Goal: Task Accomplishment & Management: Manage account settings

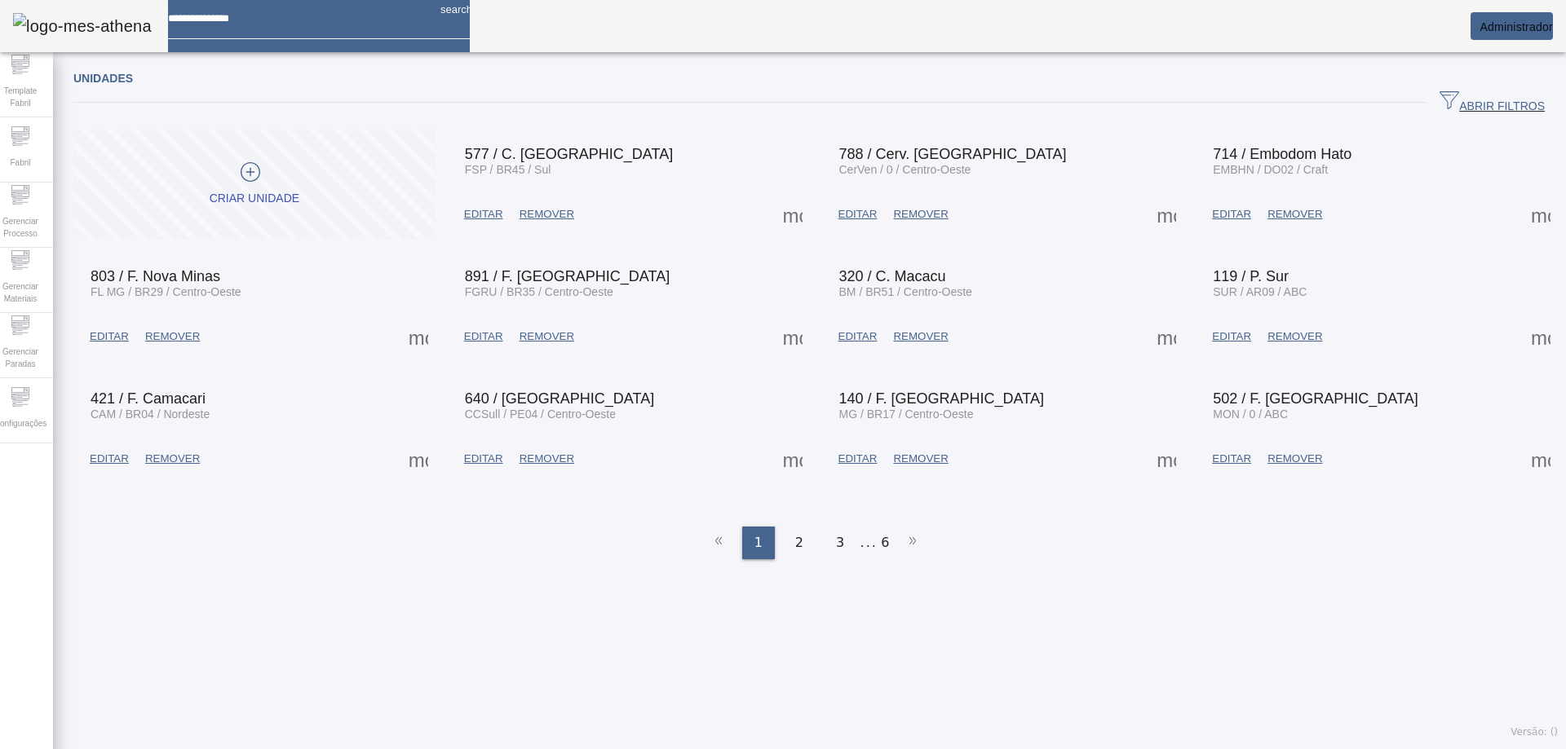
click at [325, 25] on input at bounding box center [297, 12] width 259 height 25
type input "********"
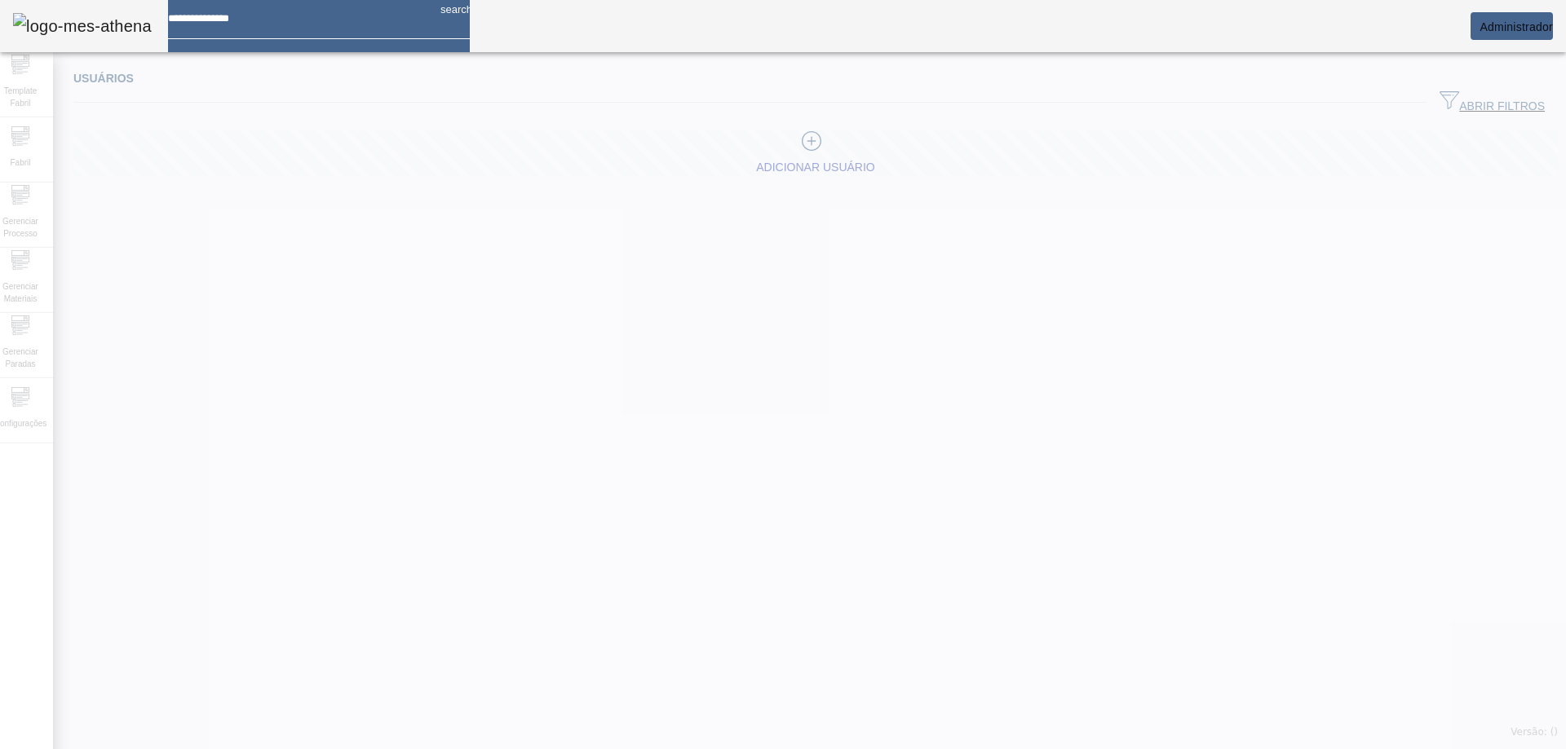
click at [1478, 104] on div at bounding box center [783, 374] width 1566 height 749
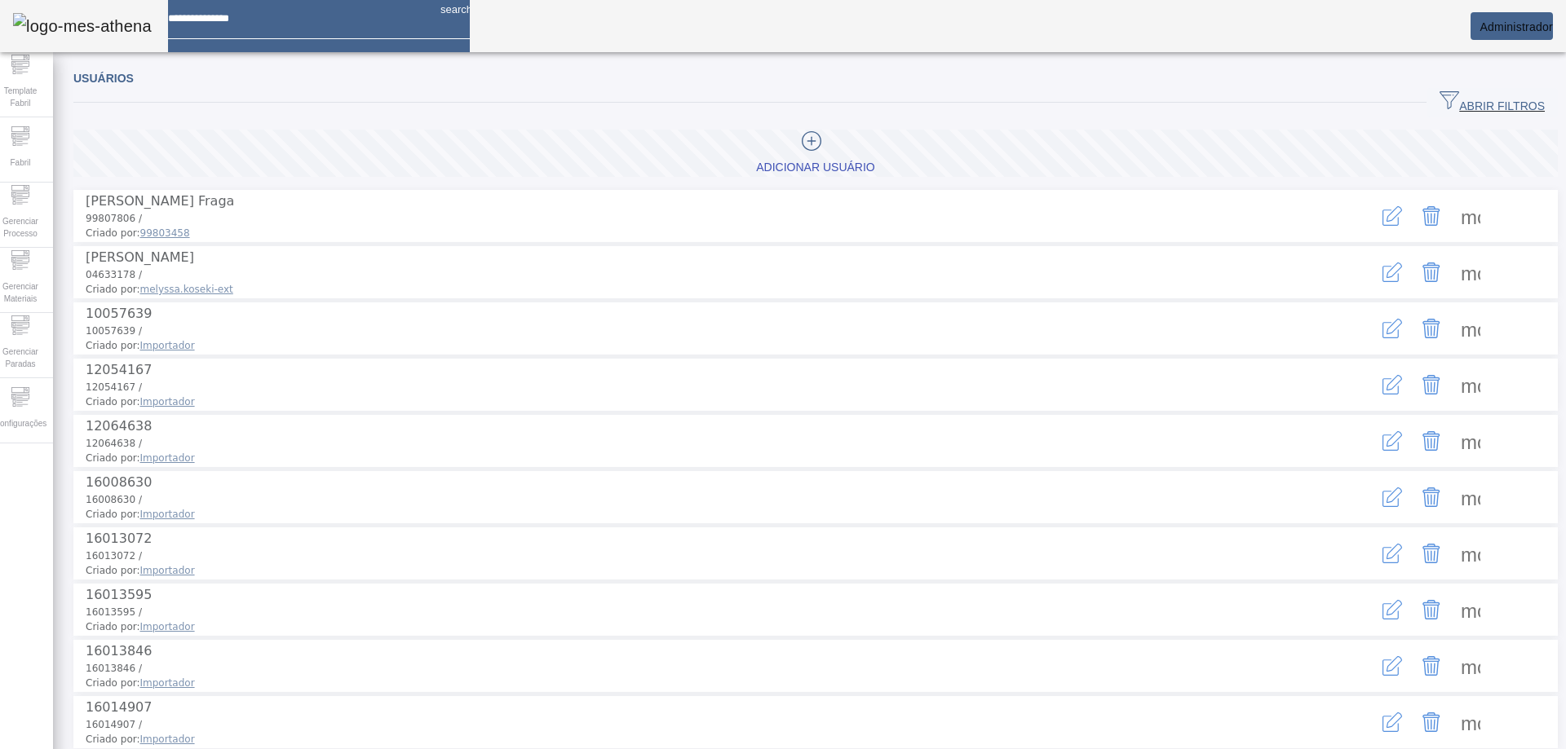
drag, startPoint x: 1477, startPoint y: 104, endPoint x: 1337, endPoint y: 109, distance: 140.3
click at [1476, 104] on span "ABRIR FILTROS" at bounding box center [1491, 103] width 105 height 24
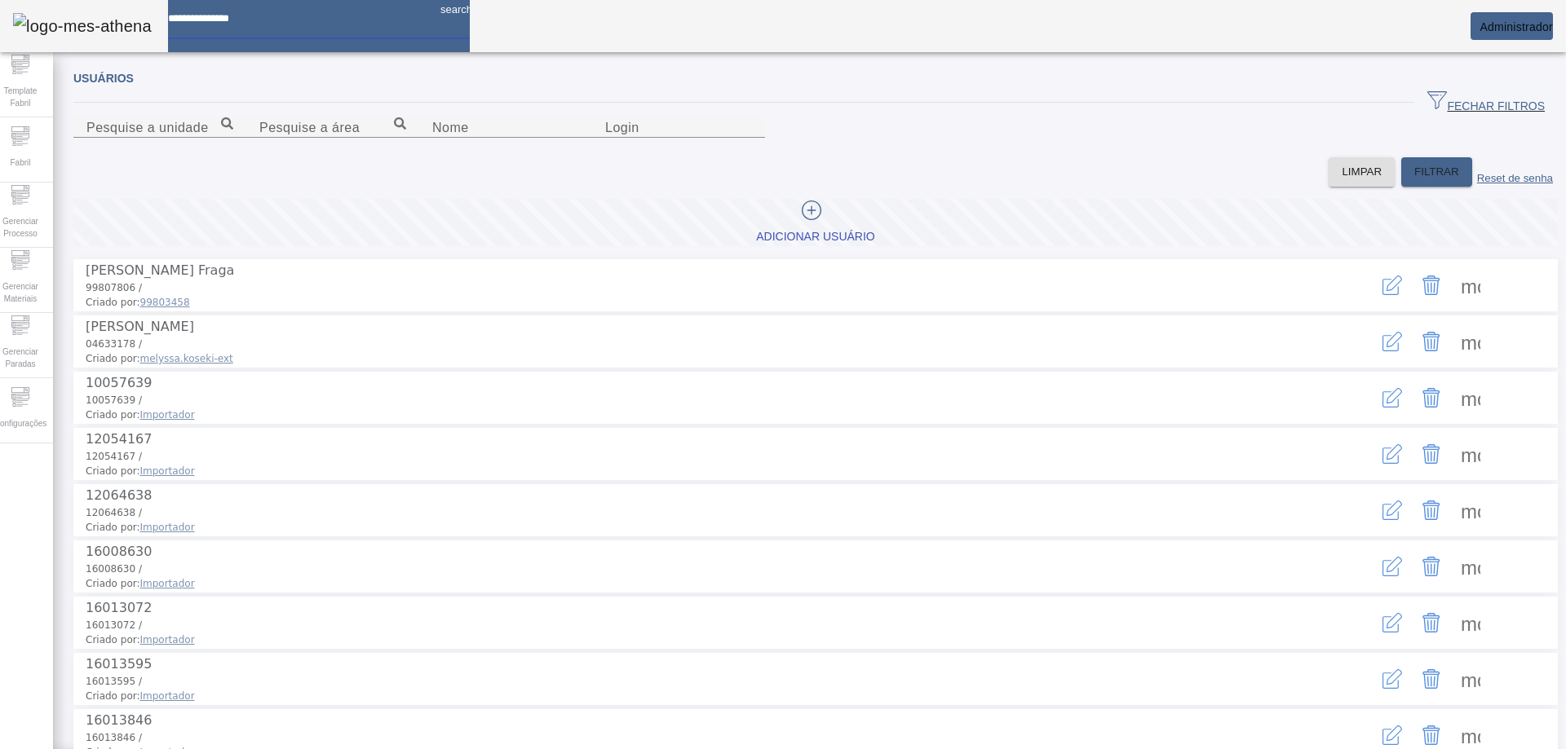
click at [371, 25] on input at bounding box center [297, 12] width 259 height 25
type input "**********"
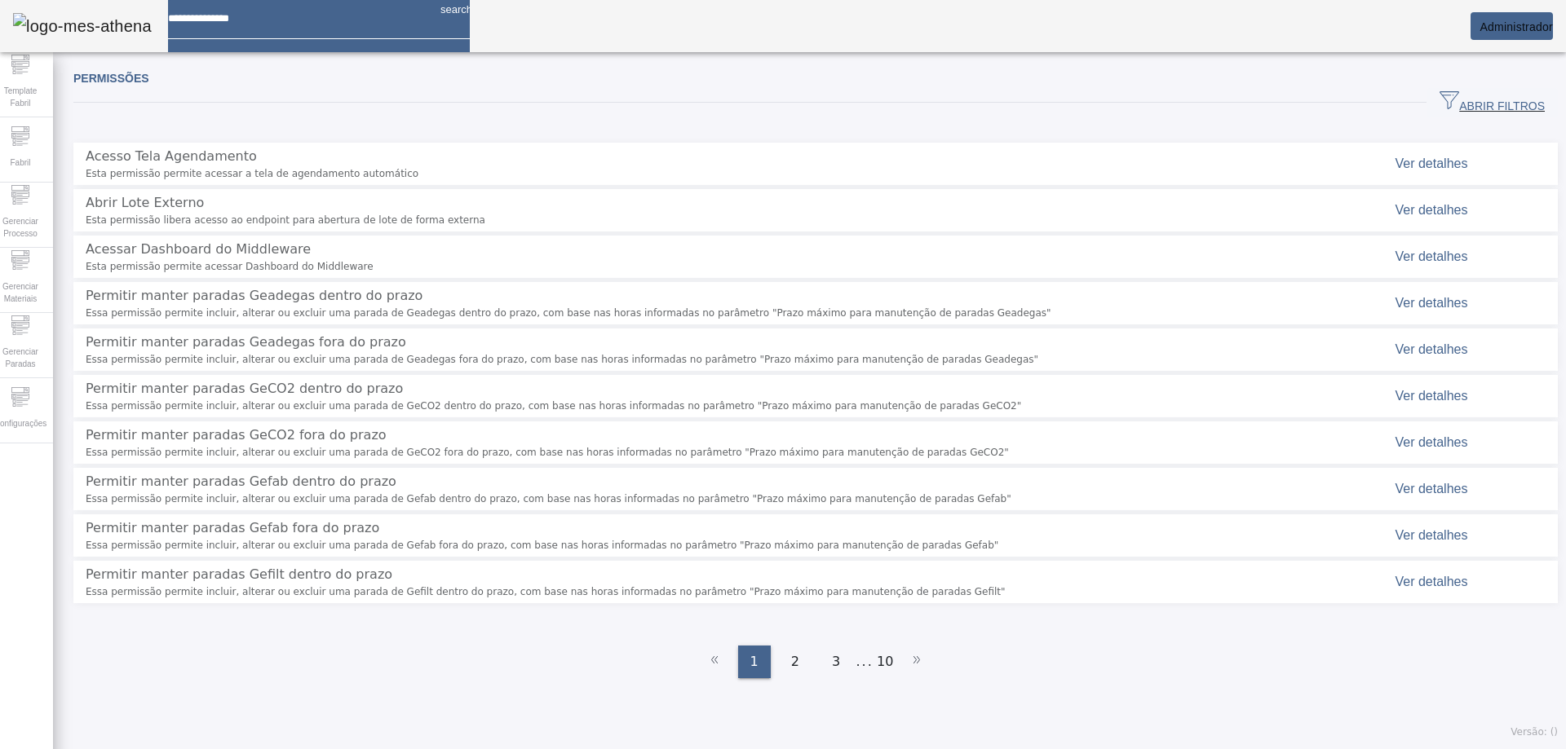
click at [1464, 91] on span "button" at bounding box center [1491, 102] width 131 height 39
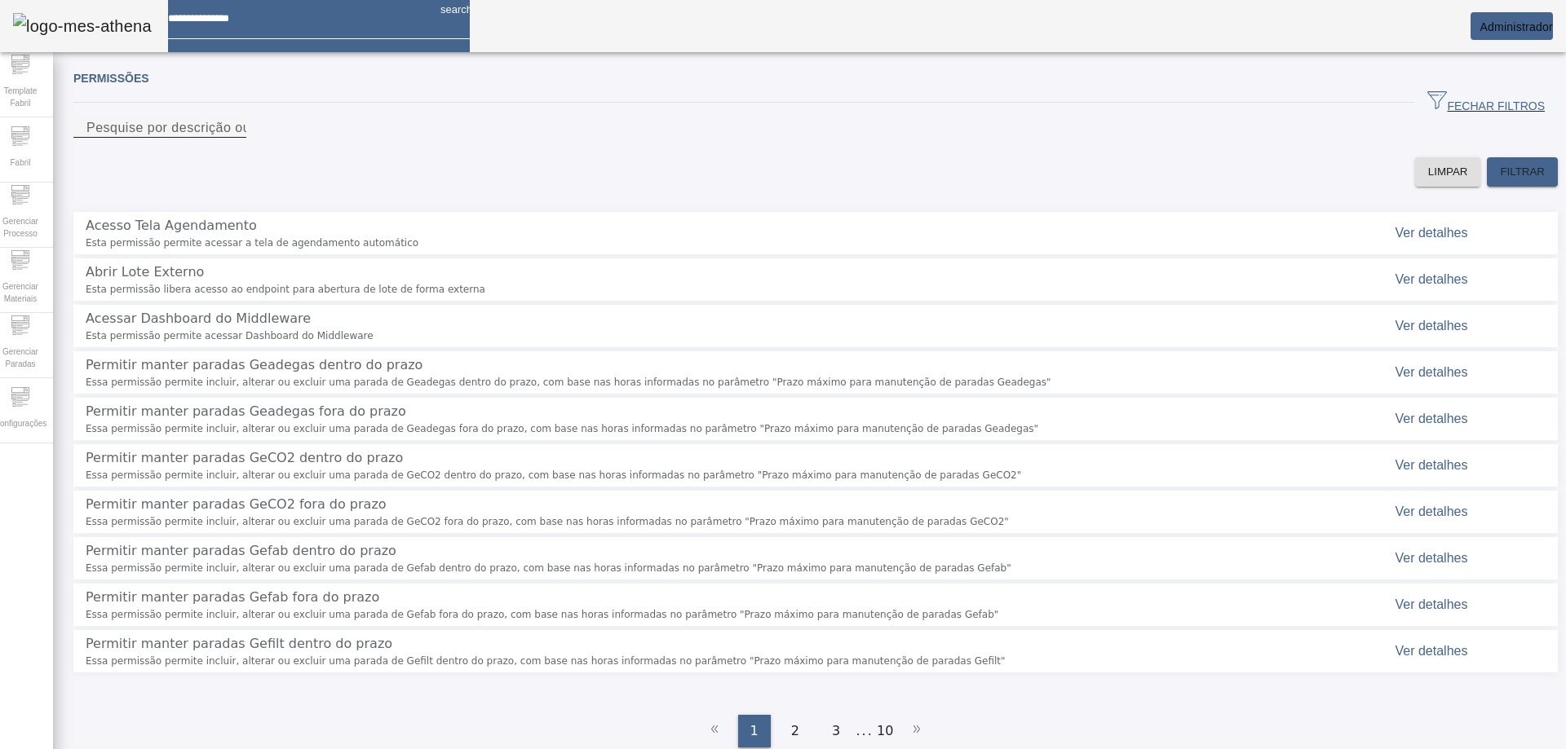
click at [233, 138] on input "Pesquise por descrição ou chave" at bounding box center [159, 128] width 147 height 20
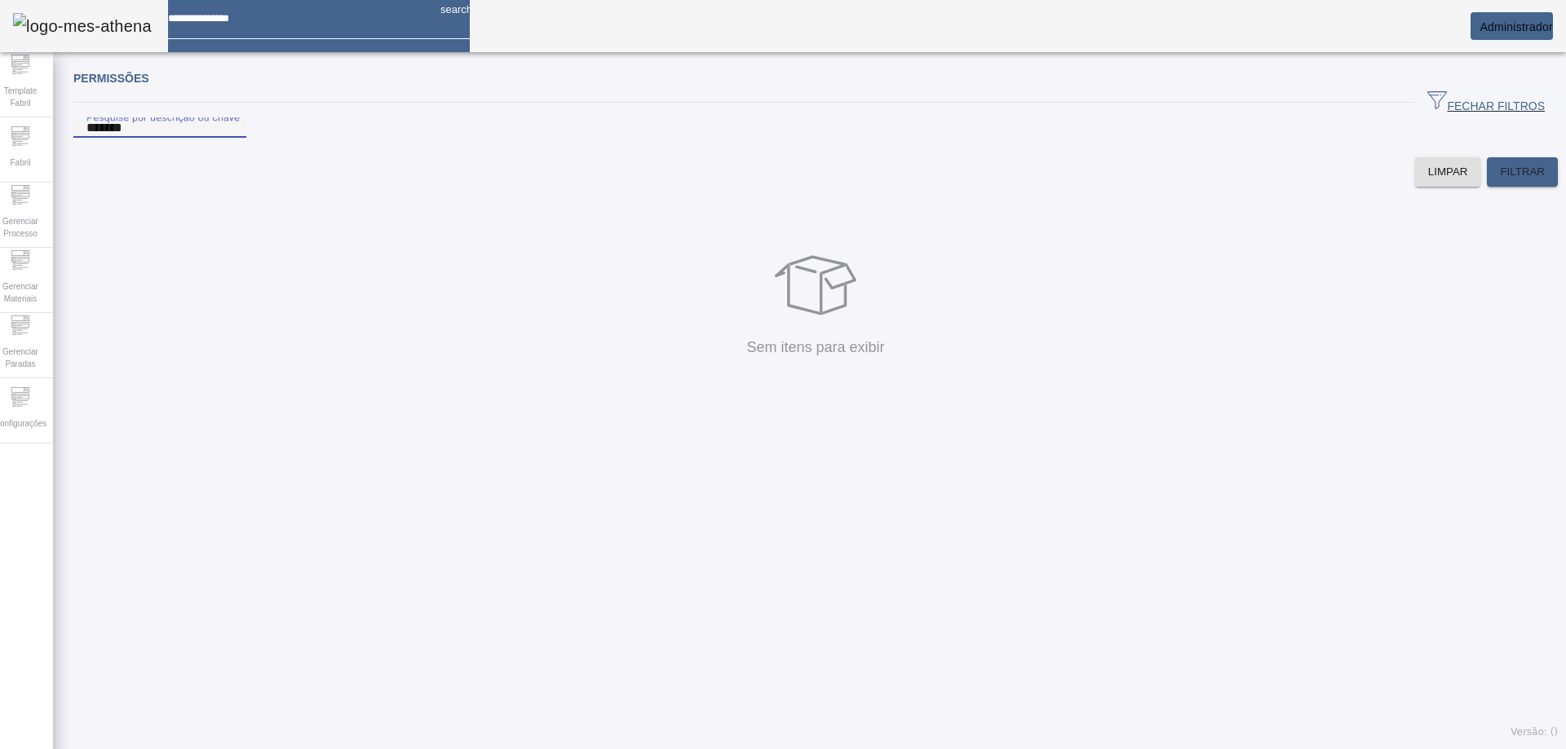
type input "*******"
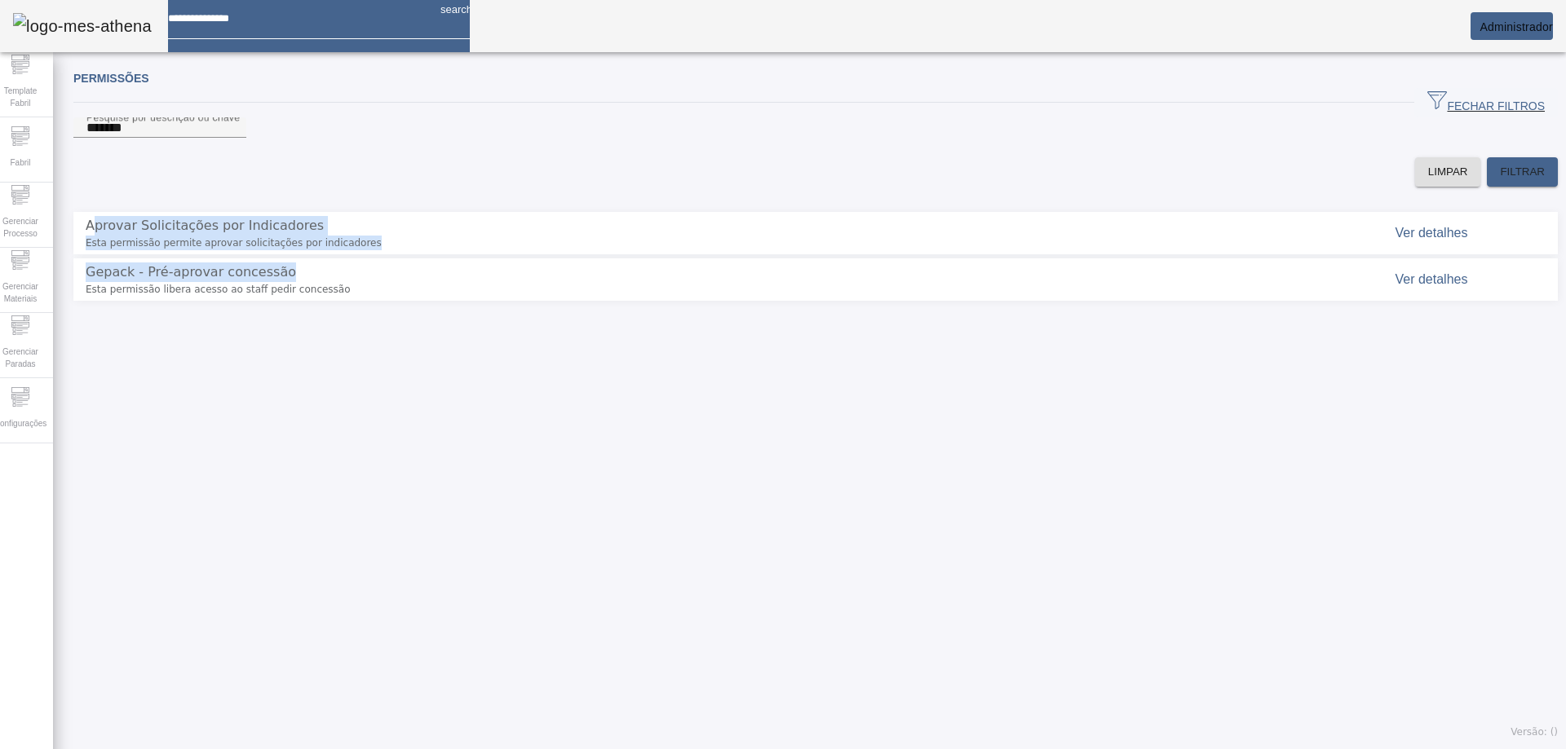
drag, startPoint x: 413, startPoint y: 266, endPoint x: 97, endPoint y: 241, distance: 316.6
click at [103, 241] on ul "Aprovar Solicitações por Indicadores Esta permissão permite aprovar solicitaçõe…" at bounding box center [815, 256] width 1484 height 89
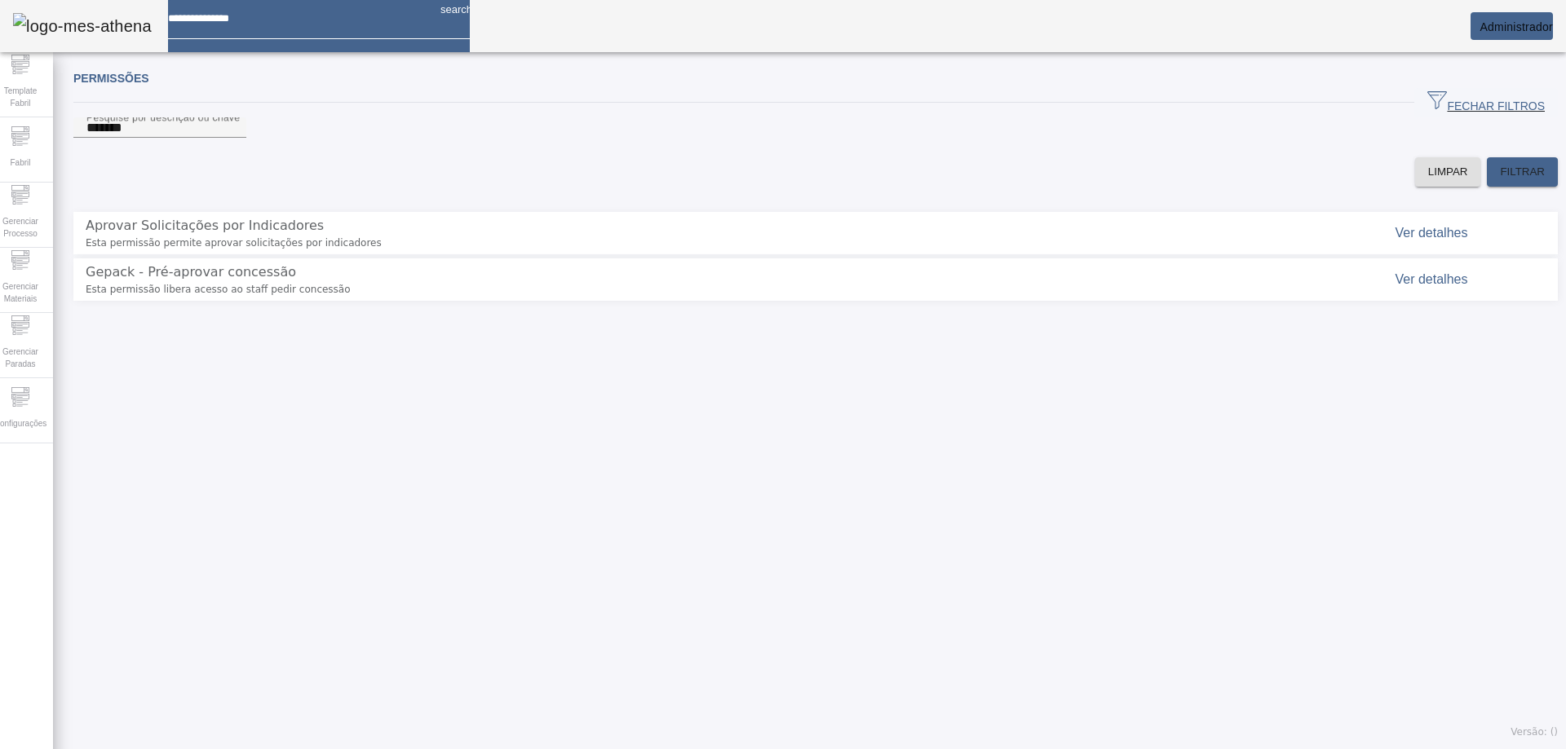
drag, startPoint x: 133, startPoint y: 348, endPoint x: 104, endPoint y: 261, distance: 91.8
click at [134, 348] on div "Permissões FECHAR FILTROS Pesquise por descrição ou chave ******* LIMPAR FILTRA…" at bounding box center [815, 404] width 1525 height 689
drag, startPoint x: 91, startPoint y: 235, endPoint x: 356, endPoint y: 253, distance: 266.5
click at [356, 253] on li "Aprovar Solicitações por Indicadores Esta permissão permite aprovar solicitaçõe…" at bounding box center [815, 233] width 1484 height 42
click at [1523, 27] on span "Administrador" at bounding box center [1515, 26] width 73 height 13
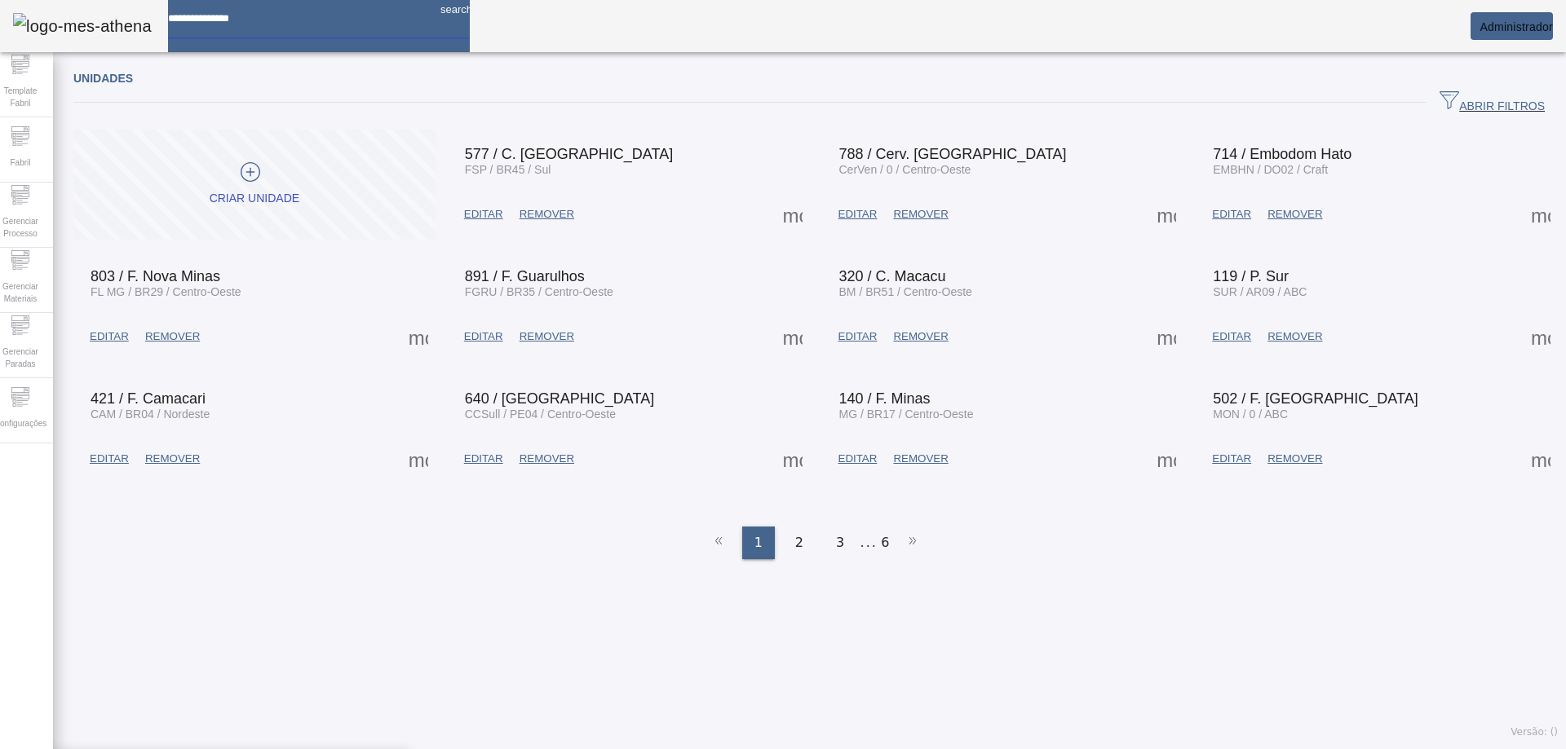
click at [295, 25] on input at bounding box center [297, 12] width 259 height 25
type input "********"
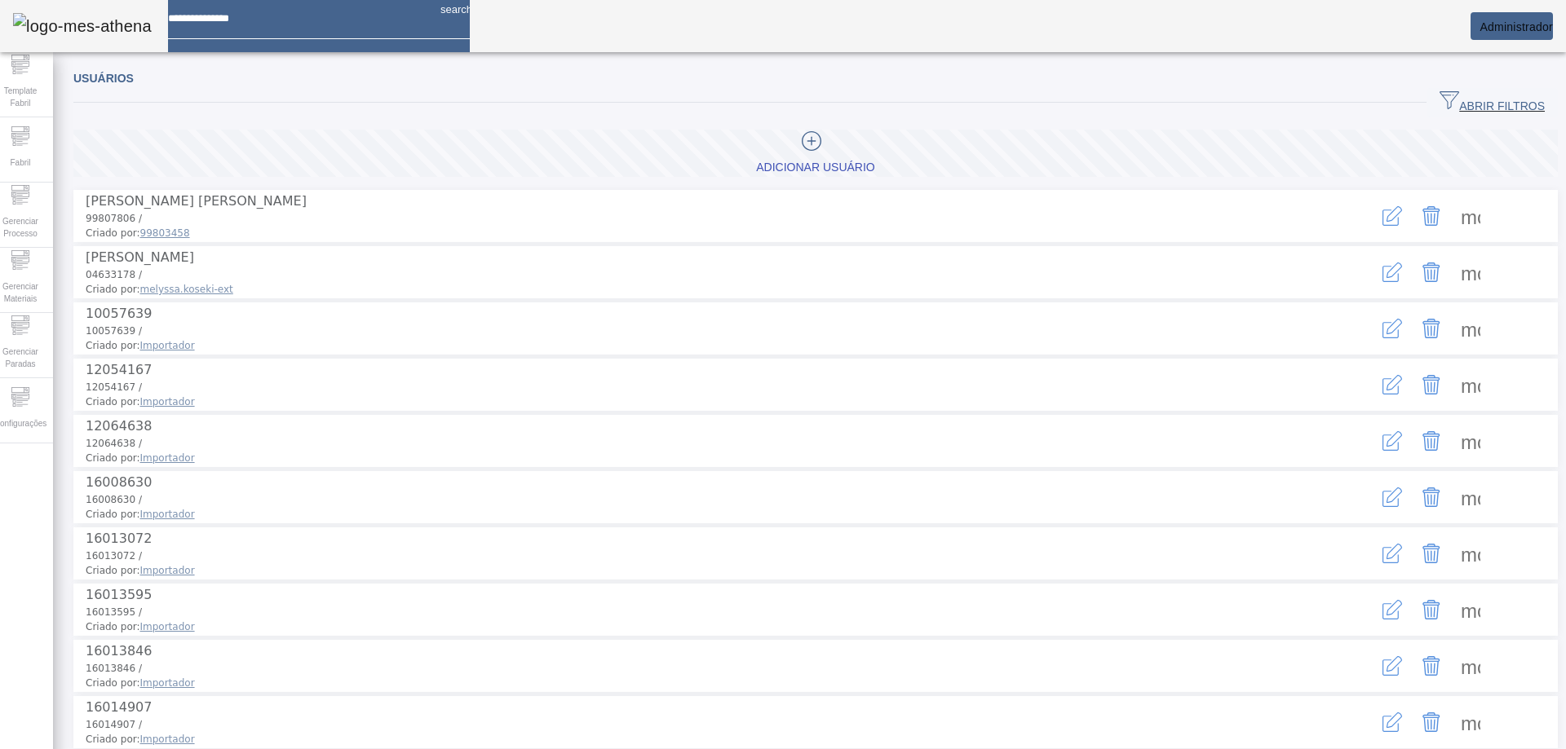
drag, startPoint x: 1518, startPoint y: 102, endPoint x: 1463, endPoint y: 227, distance: 136.5
click at [1518, 103] on span "ABRIR FILTROS" at bounding box center [1491, 103] width 105 height 24
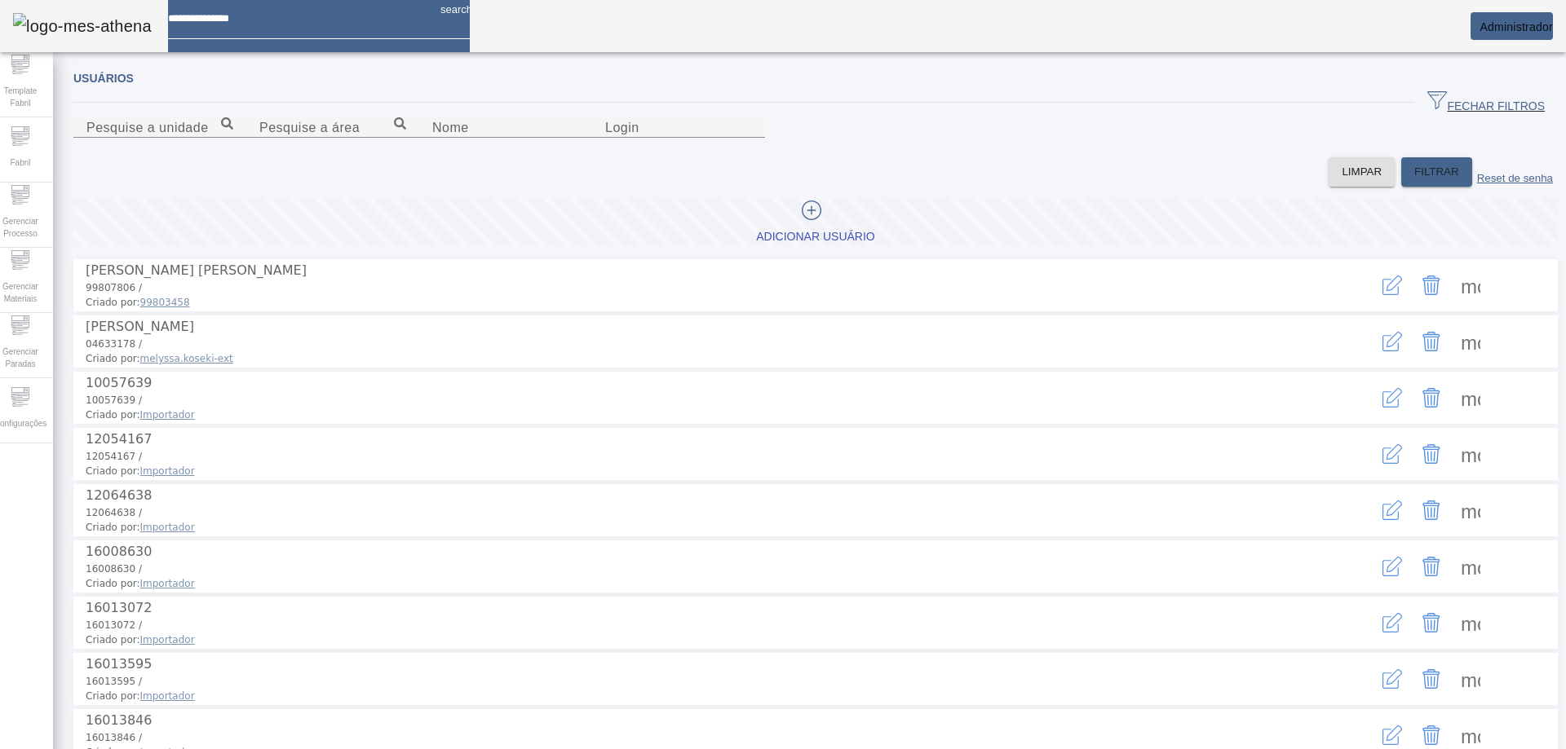
click at [1456, 305] on span at bounding box center [1470, 285] width 39 height 39
drag, startPoint x: 1206, startPoint y: 316, endPoint x: 948, endPoint y: 228, distance: 273.1
click at [1200, 749] on div at bounding box center [783, 749] width 1566 height 0
click at [752, 138] on input "Login" at bounding box center [678, 128] width 147 height 20
type input "******"
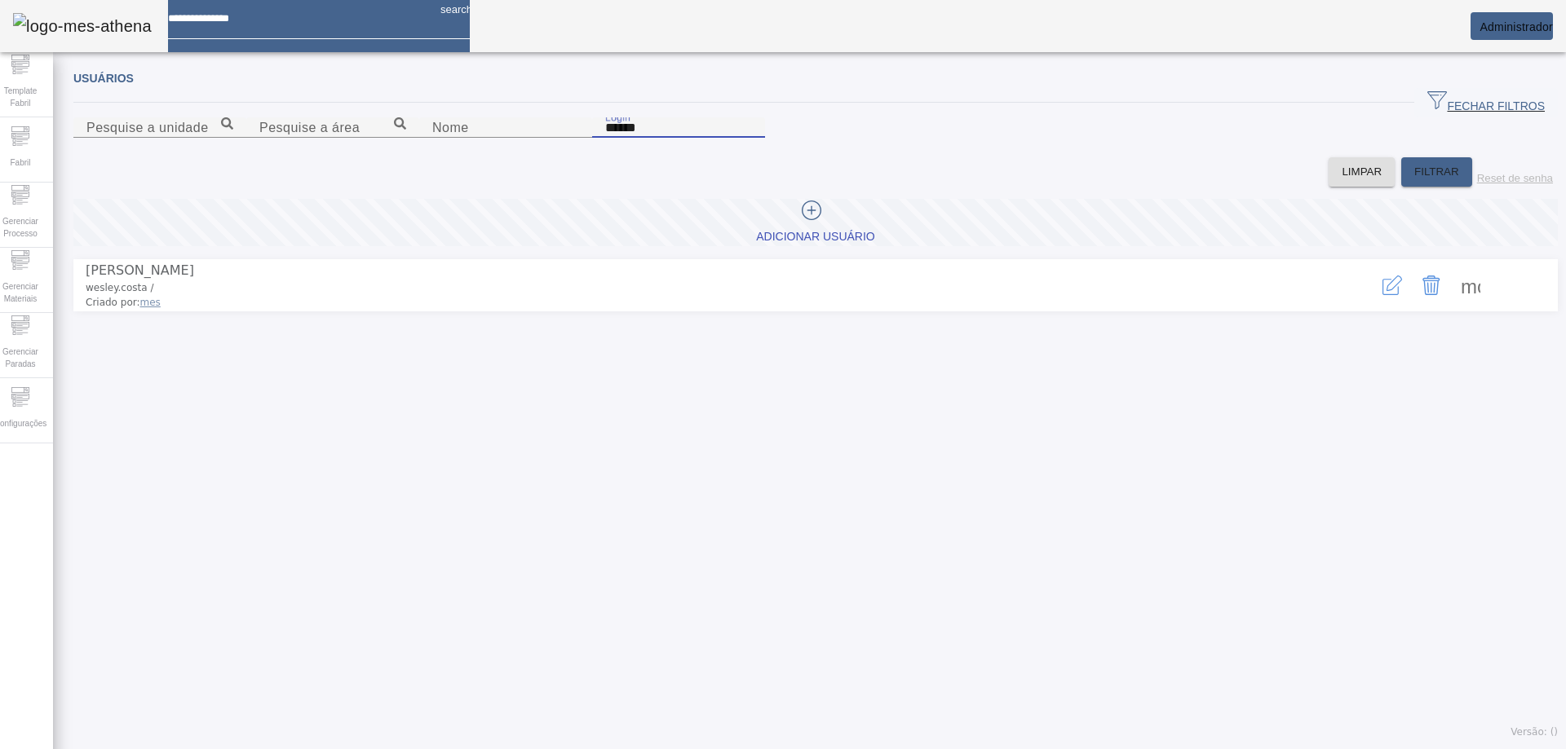
click at [1451, 305] on span at bounding box center [1470, 285] width 39 height 39
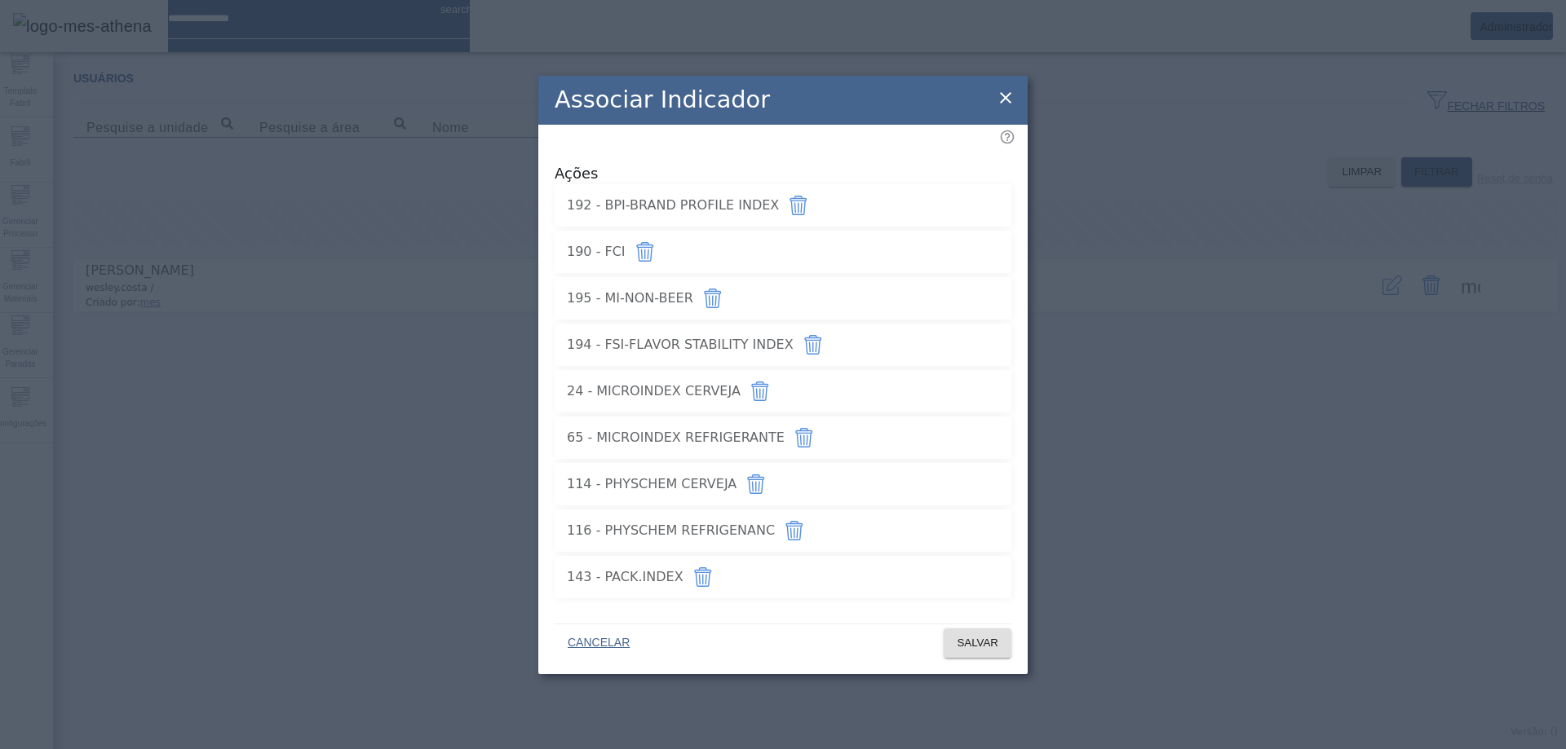
click at [577, 197] on span "192 - BPI-BRAND PROFILE INDEX" at bounding box center [673, 206] width 212 height 20
drag, startPoint x: 582, startPoint y: 248, endPoint x: 570, endPoint y: 289, distance: 43.4
click at [581, 248] on span "190 - FCI" at bounding box center [596, 252] width 59 height 20
drag, startPoint x: 568, startPoint y: 291, endPoint x: 575, endPoint y: 324, distance: 33.3
click at [583, 291] on span "195 - MI-NON-BEER" at bounding box center [630, 299] width 126 height 20
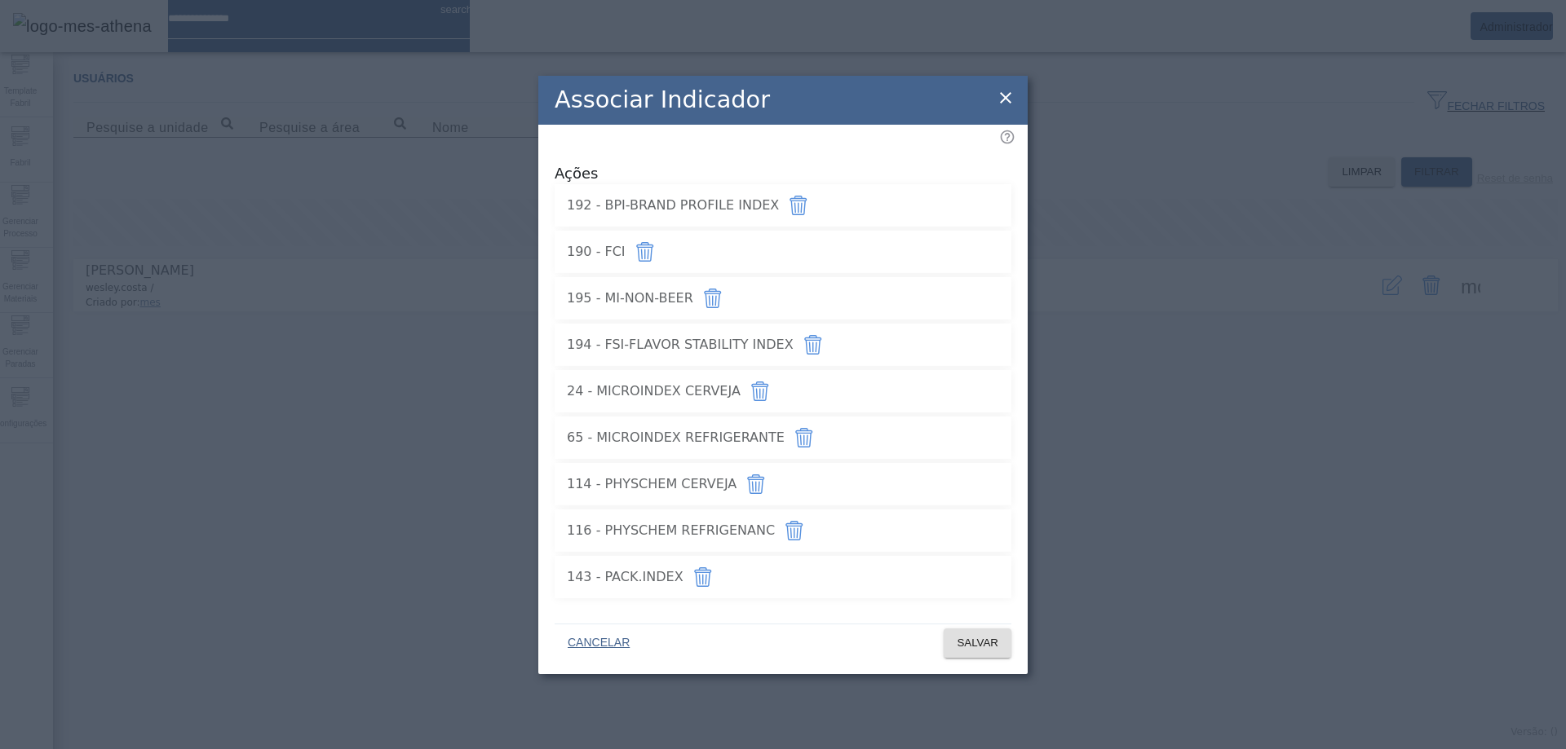
drag, startPoint x: 565, startPoint y: 354, endPoint x: 583, endPoint y: 364, distance: 20.4
click at [586, 350] on li "194 - FSI-FLAVOR STABILITY INDEX" at bounding box center [783, 345] width 457 height 42
drag, startPoint x: 573, startPoint y: 428, endPoint x: 590, endPoint y: 431, distance: 17.3
click at [586, 428] on span "65 - MICROINDEX REFRIGERANTE" at bounding box center [676, 438] width 218 height 20
drag, startPoint x: 570, startPoint y: 470, endPoint x: 601, endPoint y: 486, distance: 35.0
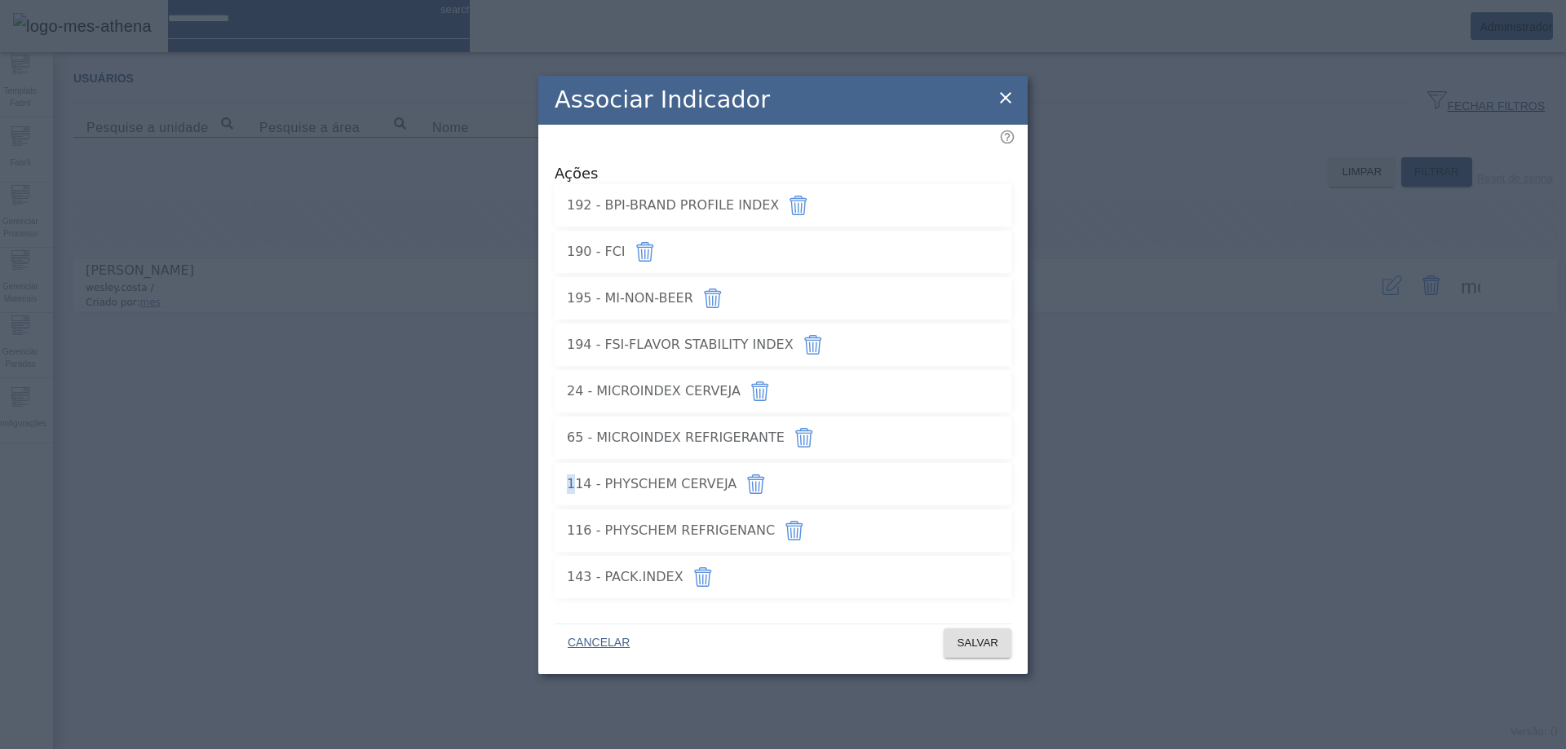
click at [598, 475] on span "114 - PHYSCHEM CERVEJA" at bounding box center [652, 485] width 170 height 20
click at [647, 537] on div "116 - PHYSCHEM REFRIGENANC" at bounding box center [671, 530] width 208 height 39
drag, startPoint x: 573, startPoint y: 575, endPoint x: 656, endPoint y: 568, distance: 82.6
click at [656, 568] on span "143 - PACK.INDEX" at bounding box center [625, 578] width 117 height 20
drag, startPoint x: 572, startPoint y: 245, endPoint x: 590, endPoint y: 244, distance: 17.2
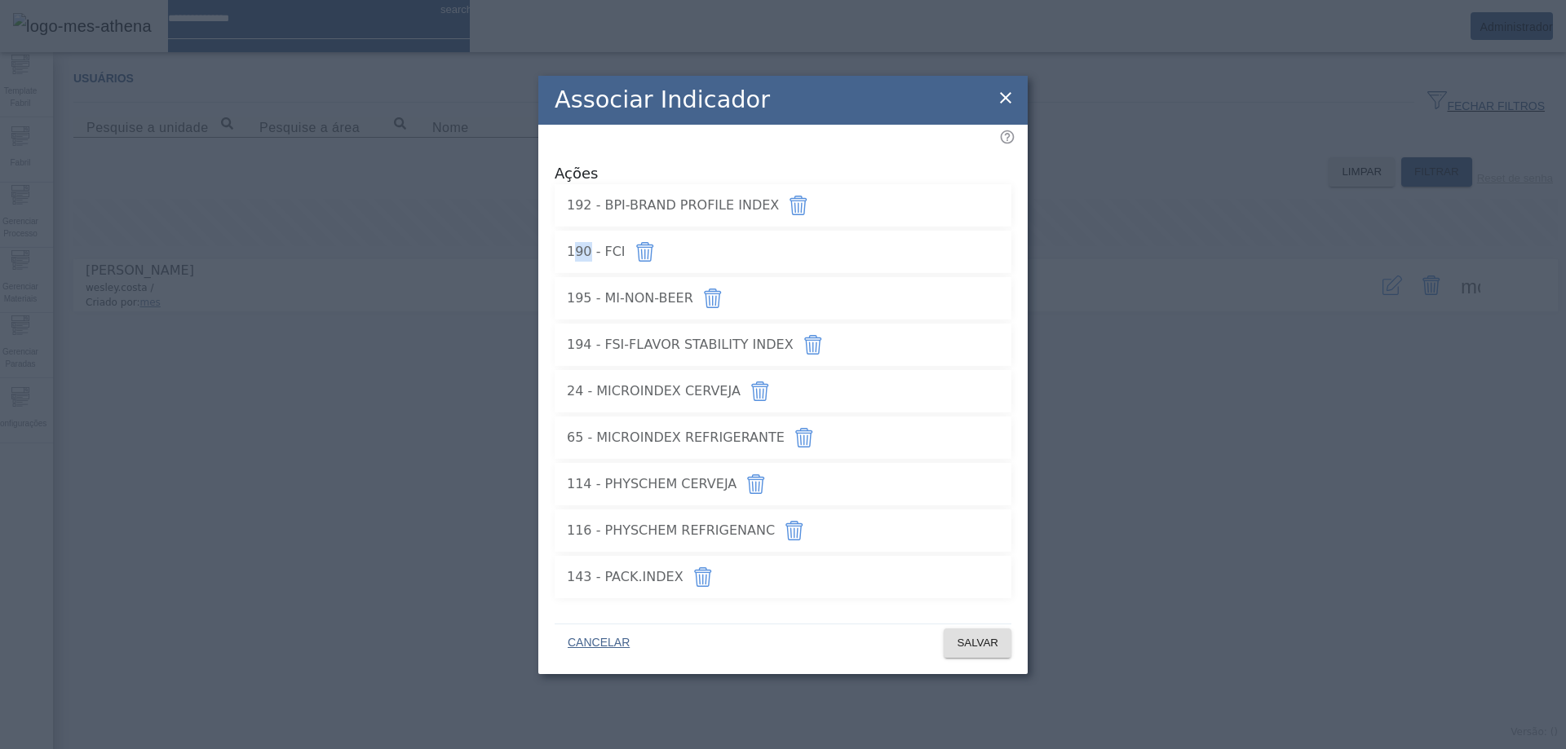
click at [590, 244] on span "190 - FCI" at bounding box center [596, 252] width 59 height 20
drag, startPoint x: 572, startPoint y: 428, endPoint x: 576, endPoint y: 411, distance: 17.4
click at [585, 428] on span "65 - MICROINDEX REFRIGERANTE" at bounding box center [676, 438] width 218 height 20
drag, startPoint x: 549, startPoint y: 385, endPoint x: 590, endPoint y: 382, distance: 40.9
click at [590, 382] on div "Ações 192 - BPI-BRAND PROFILE INDEX 190 - FCI 195 - MI-NON-BEER 194 - FSI-FLAVO…" at bounding box center [782, 370] width 489 height 491
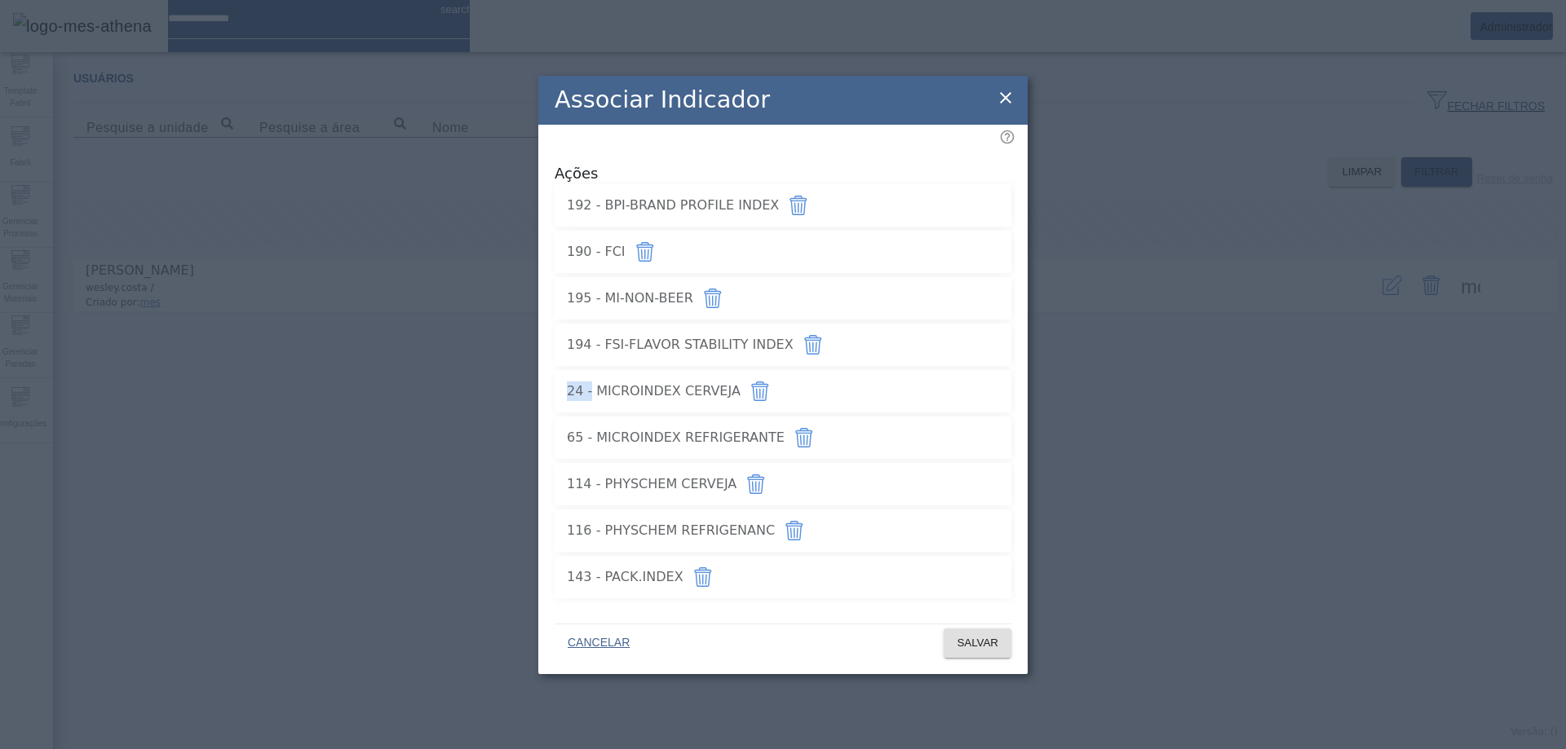
click at [999, 104] on icon at bounding box center [1006, 98] width 20 height 20
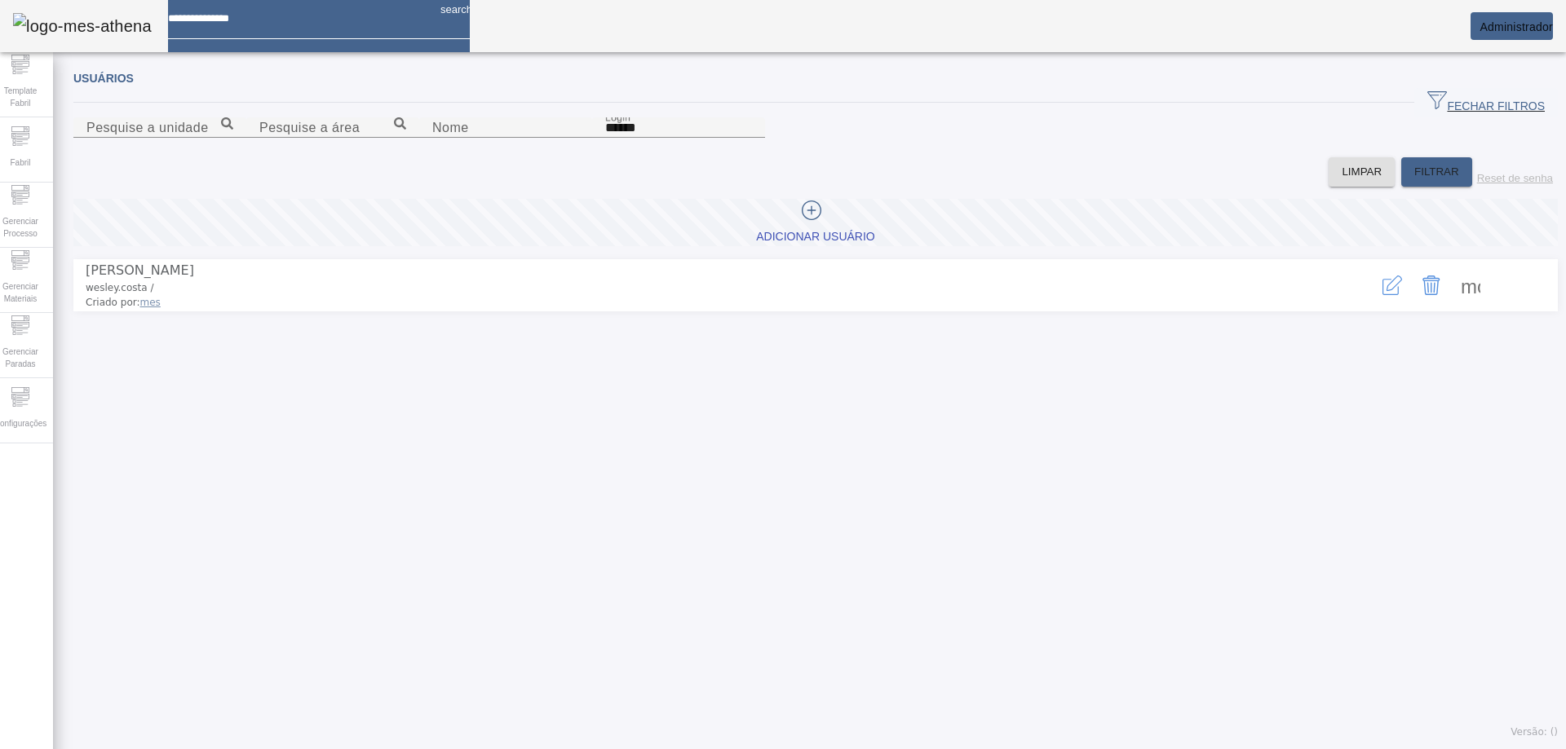
click at [1505, 40] on mat-card "Administrador" at bounding box center [1511, 26] width 82 height 28
click at [1509, 30] on span "Administrador" at bounding box center [1515, 26] width 73 height 13
